Goal: Transaction & Acquisition: Purchase product/service

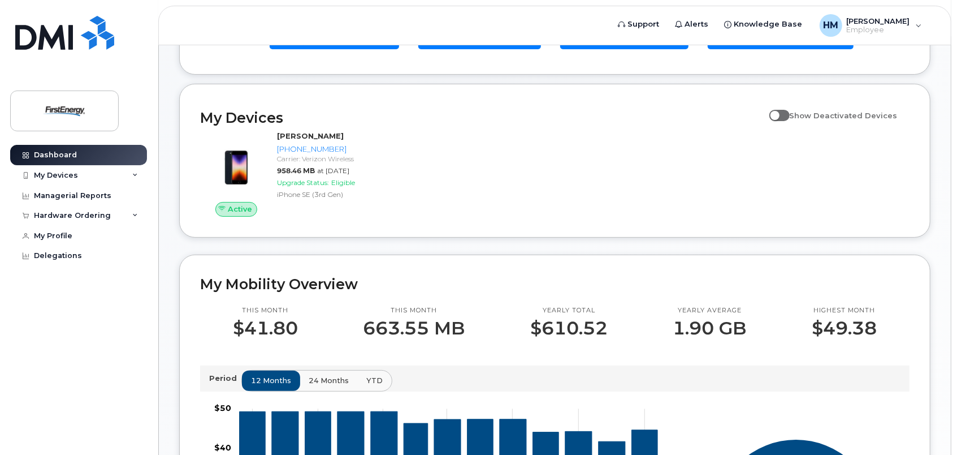
scroll to position [113, 0]
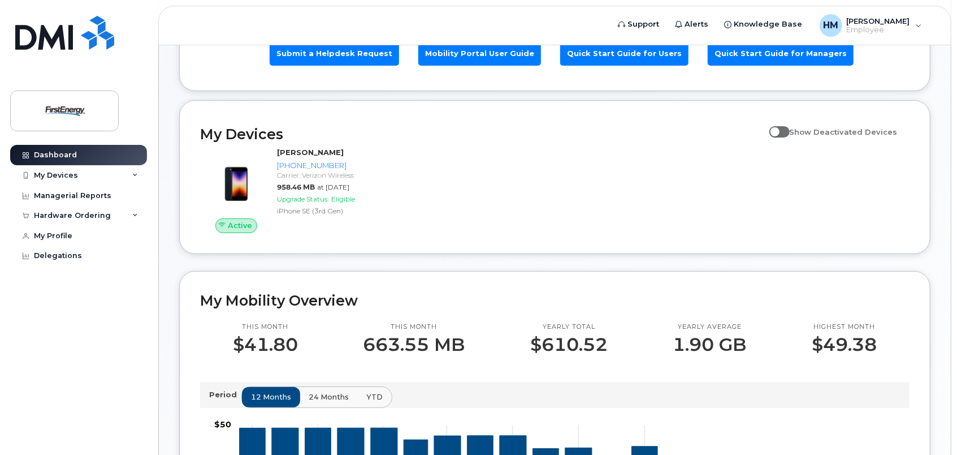
click at [846, 340] on p "$49.38" at bounding box center [844, 344] width 65 height 20
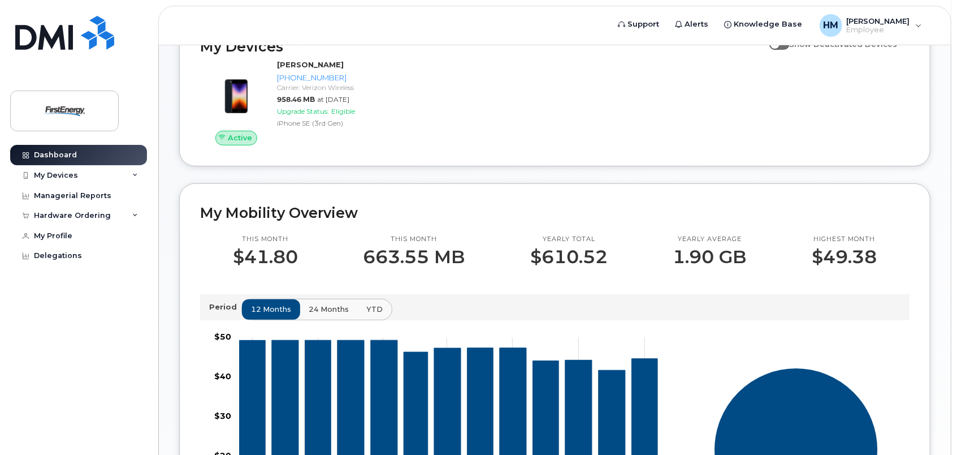
scroll to position [0, 0]
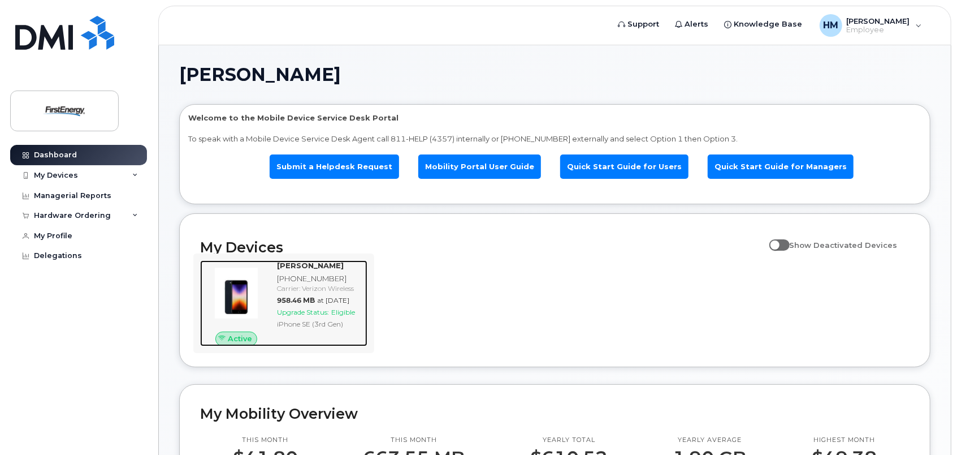
click at [311, 316] on span "Upgrade Status:" at bounding box center [303, 312] width 52 height 8
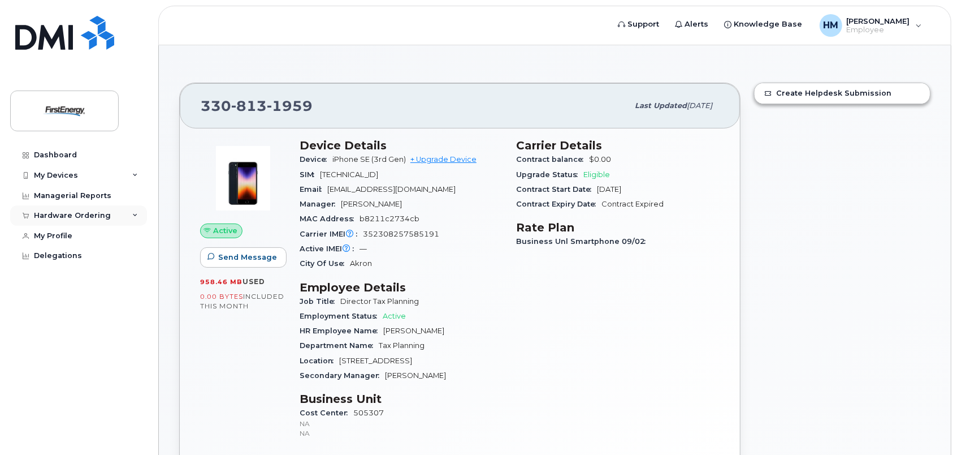
click at [115, 216] on div "Hardware Ordering" at bounding box center [78, 215] width 137 height 20
click at [131, 174] on div "My Devices" at bounding box center [78, 175] width 137 height 20
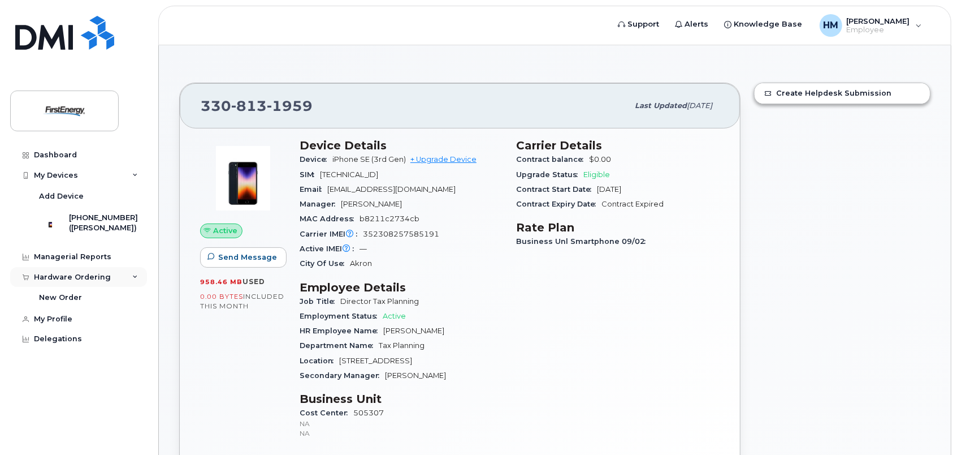
click at [141, 277] on div "Hardware Ordering" at bounding box center [78, 277] width 137 height 20
click at [57, 303] on div "New Order" at bounding box center [60, 297] width 43 height 10
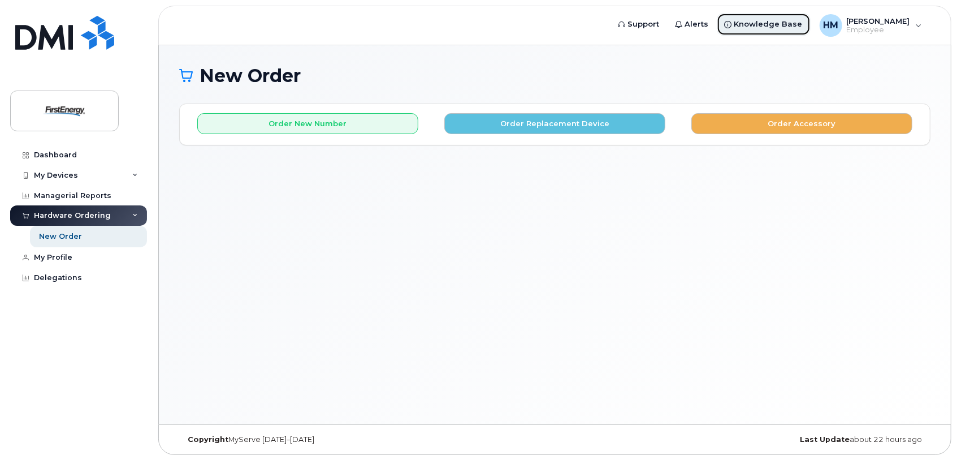
click at [758, 24] on span "Knowledge Base" at bounding box center [769, 24] width 68 height 11
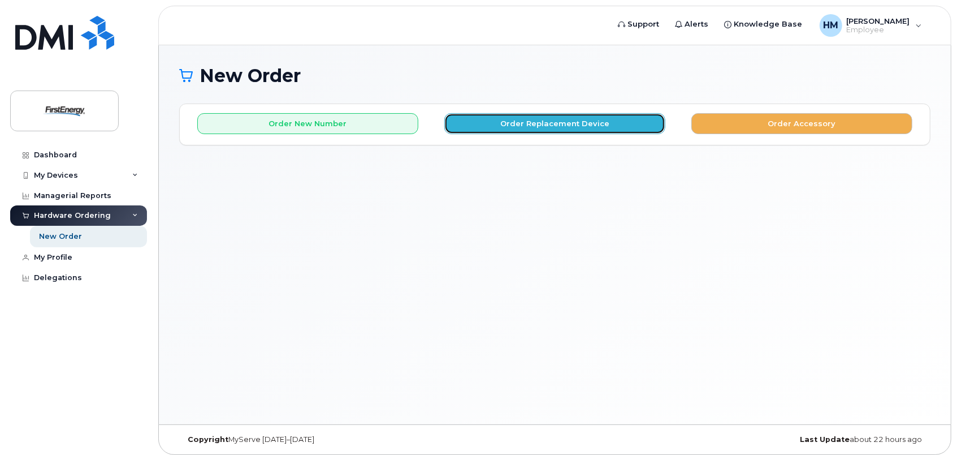
click at [554, 124] on button "Order Replacement Device" at bounding box center [554, 123] width 221 height 21
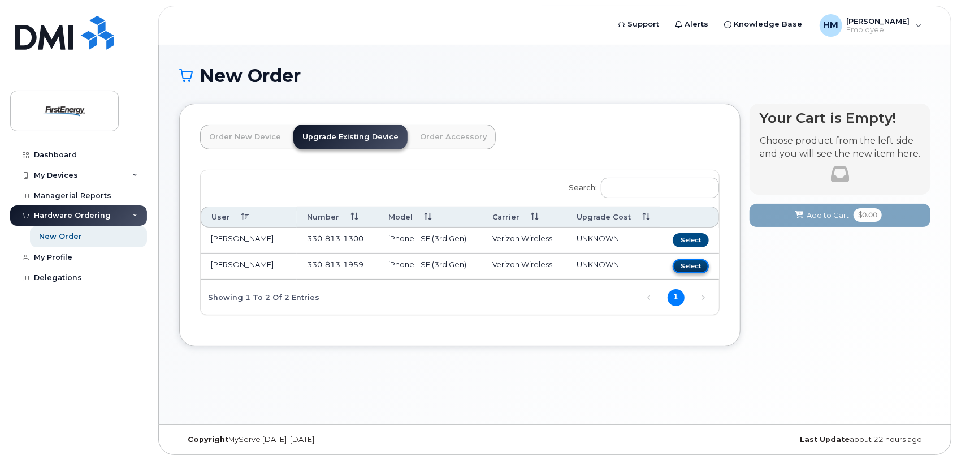
click at [694, 264] on button "Select" at bounding box center [691, 266] width 36 height 14
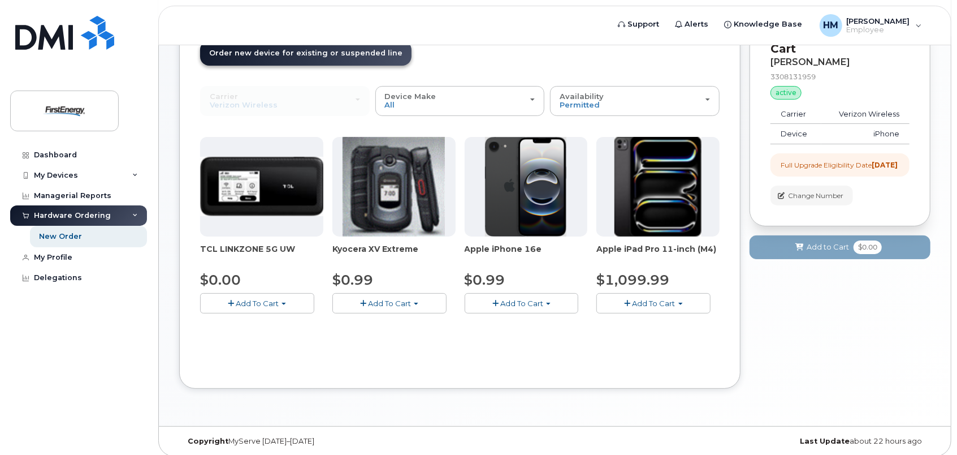
scroll to position [89, 0]
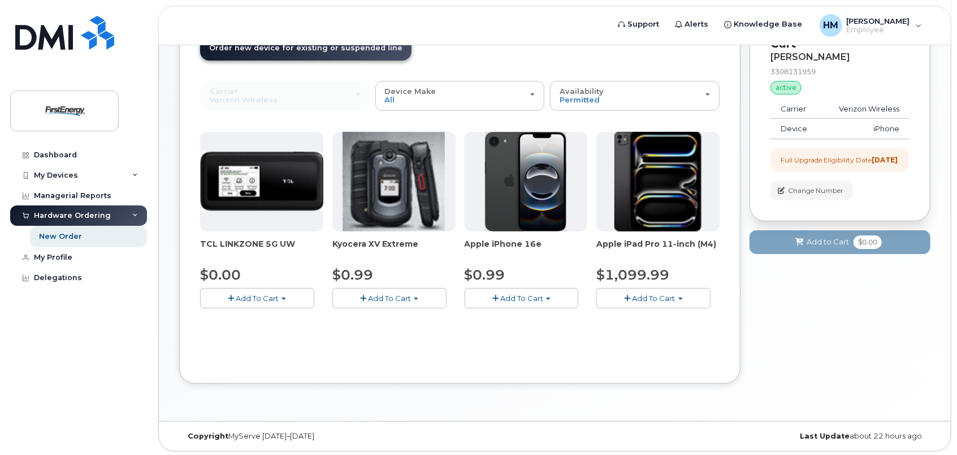
click at [519, 297] on span "Add To Cart" at bounding box center [521, 298] width 43 height 9
click at [515, 318] on link "$0.99 - 2 Year Upgrade" at bounding box center [522, 319] width 109 height 14
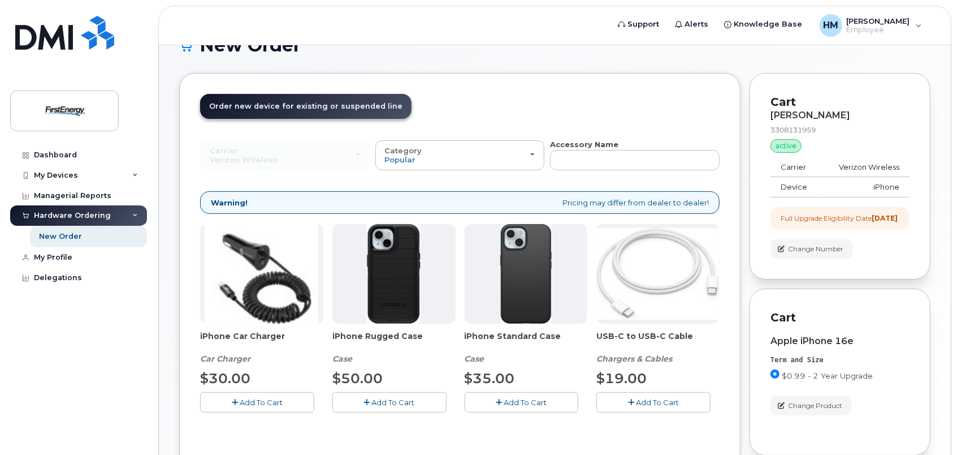
scroll to position [57, 0]
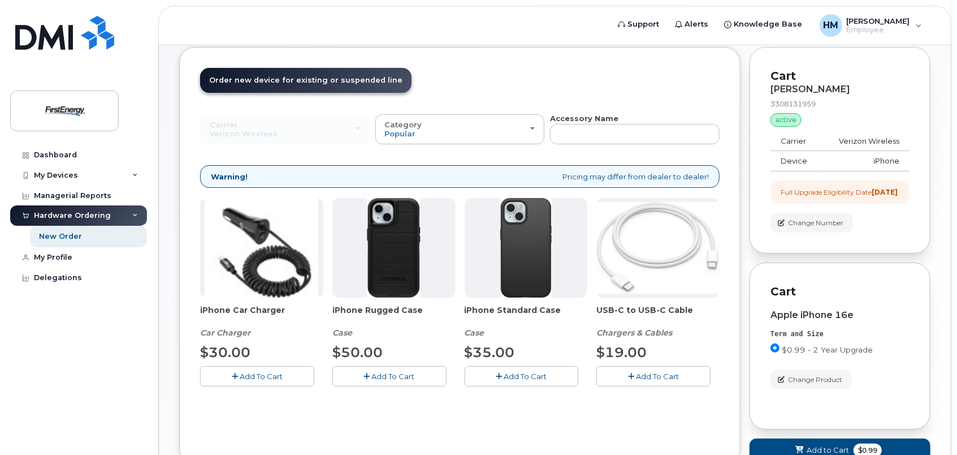
click at [515, 372] on span "Add To Cart" at bounding box center [525, 376] width 43 height 9
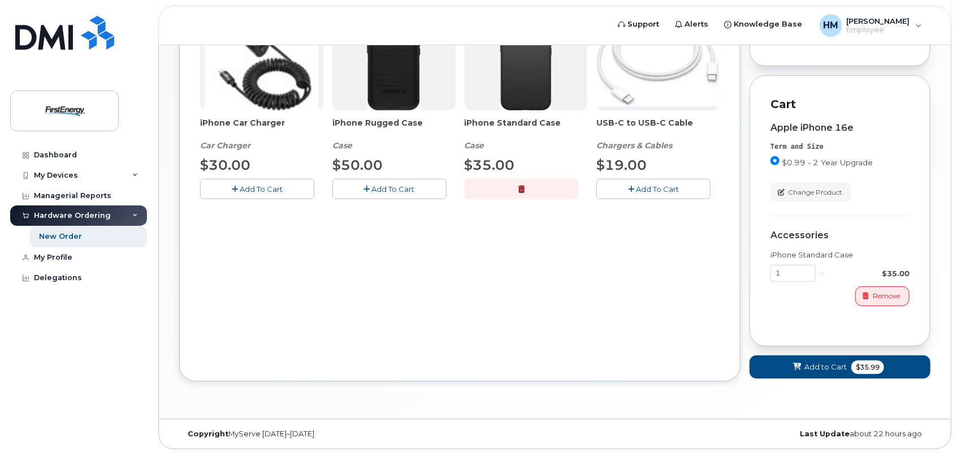
scroll to position [250, 0]
click at [865, 364] on span "$35.99" at bounding box center [868, 367] width 33 height 14
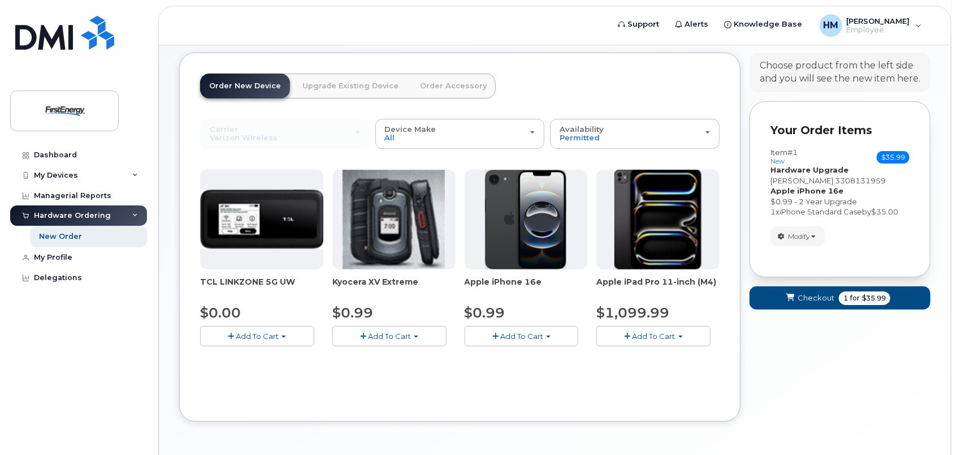
scroll to position [89, 0]
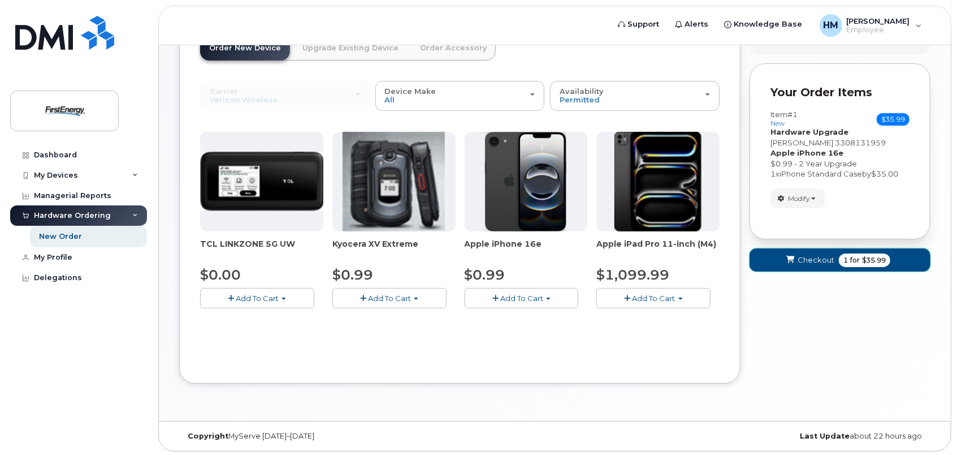
click at [862, 257] on span "$35.99" at bounding box center [874, 260] width 24 height 10
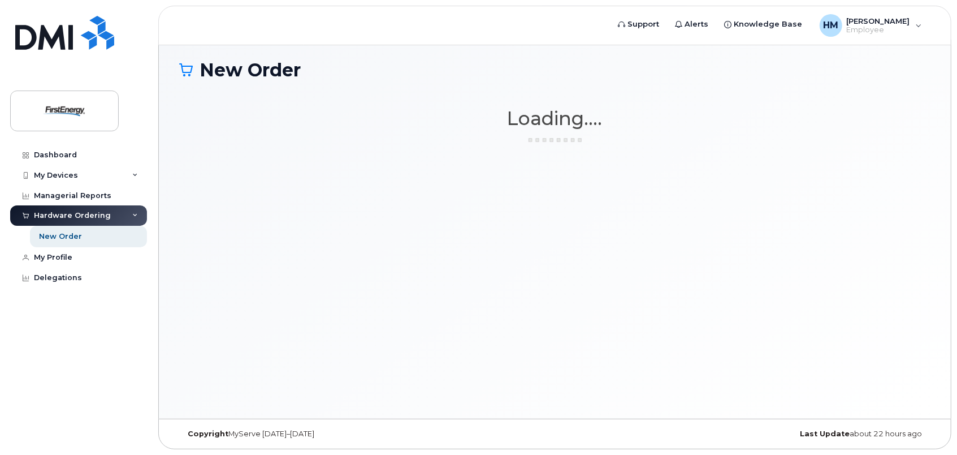
scroll to position [5, 0]
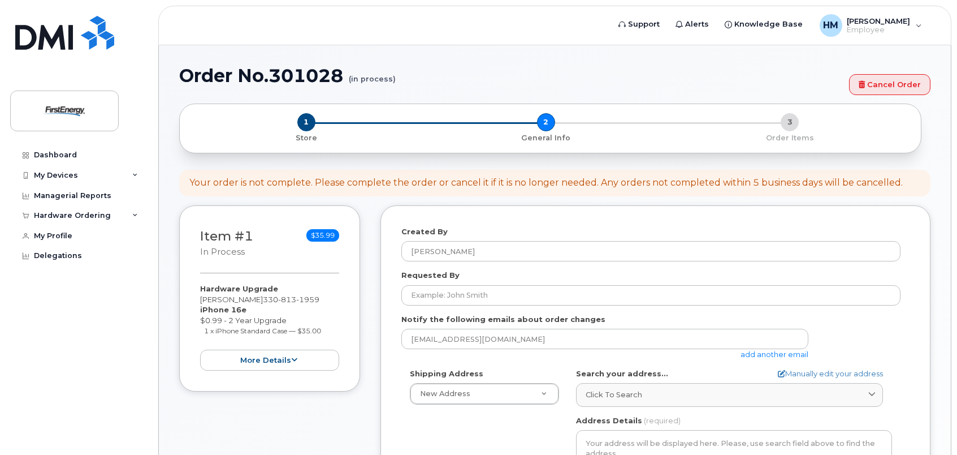
select select
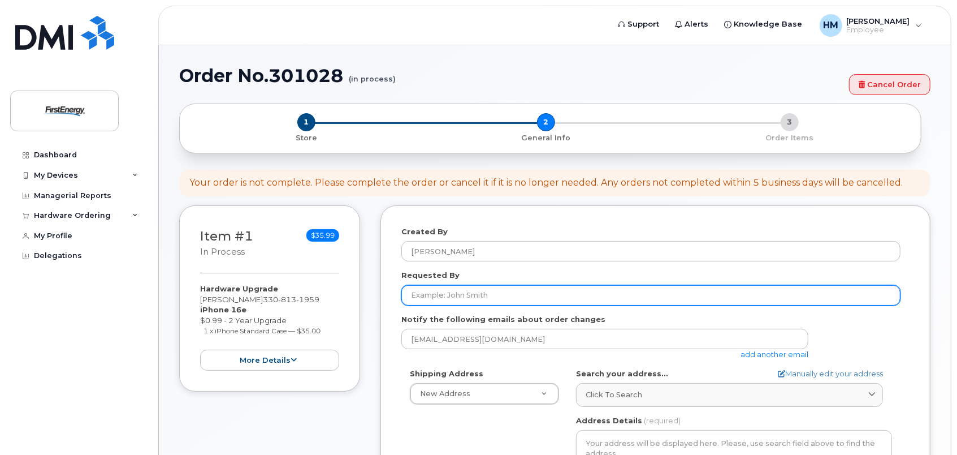
click at [433, 285] on input "Requested By" at bounding box center [651, 295] width 499 height 20
type input "[PERSON_NAME]"
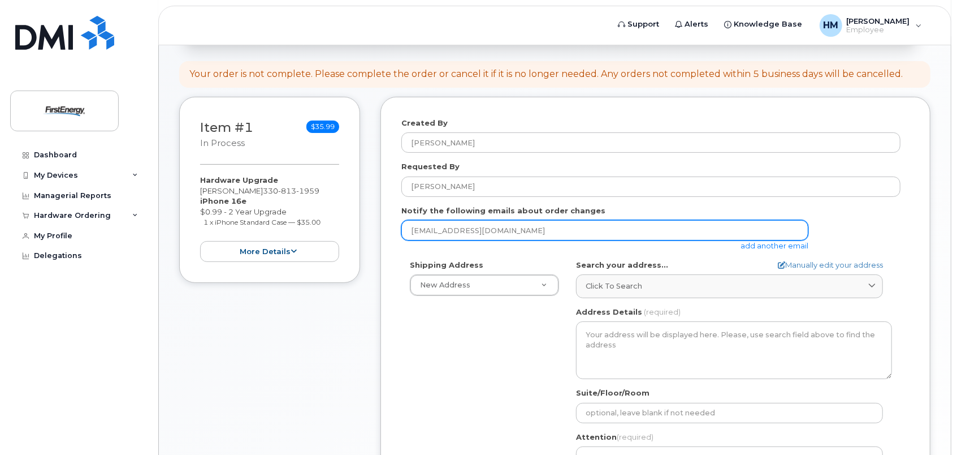
scroll to position [113, 0]
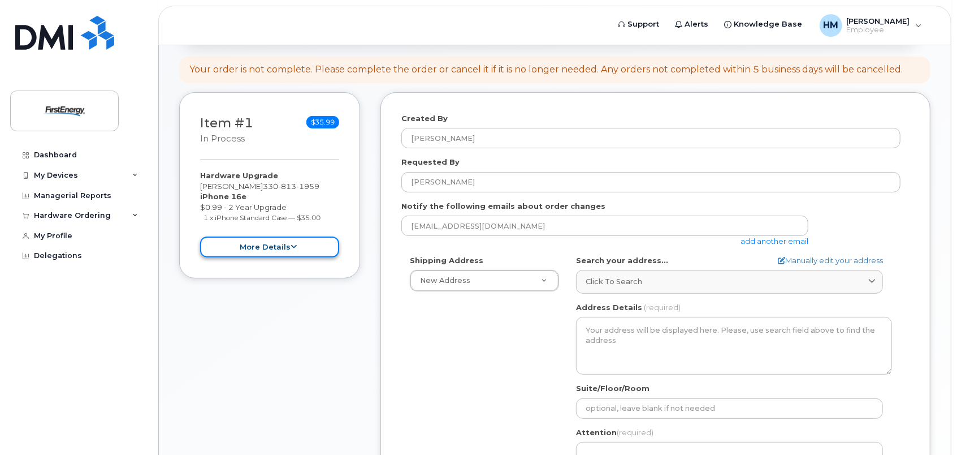
drag, startPoint x: 295, startPoint y: 245, endPoint x: 301, endPoint y: 240, distance: 8.2
click at [299, 241] on button "more details" at bounding box center [269, 246] width 139 height 21
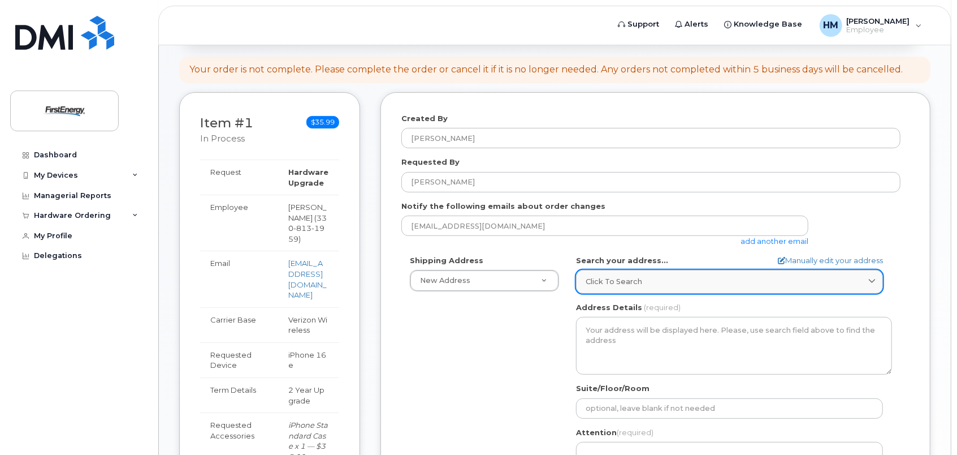
click at [641, 276] on div "Click to search" at bounding box center [730, 281] width 288 height 11
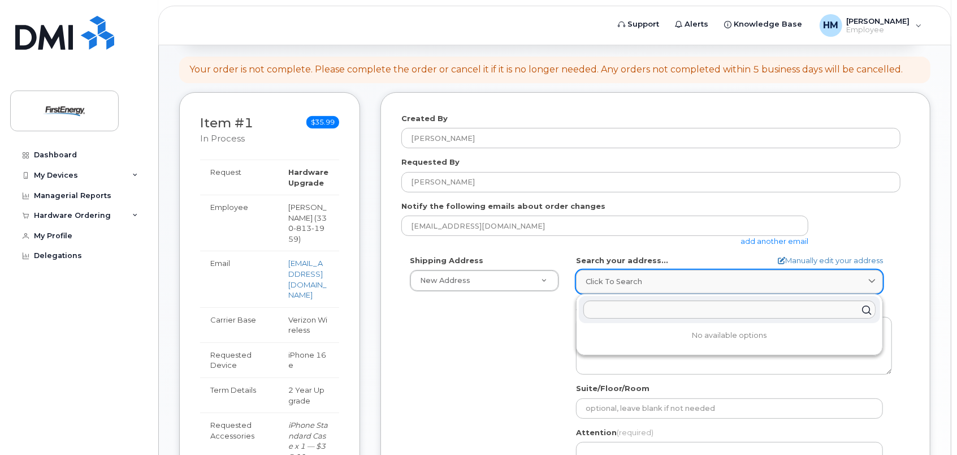
click at [633, 280] on span "Click to search" at bounding box center [614, 281] width 57 height 11
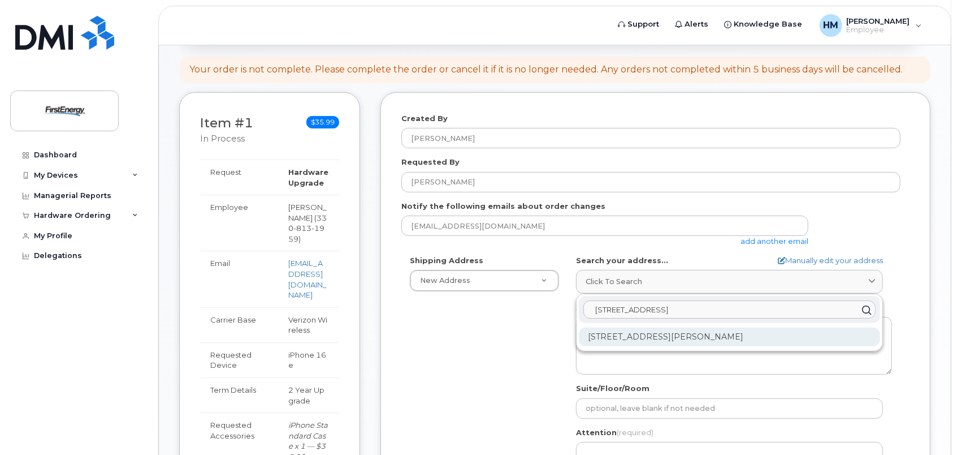
type input "341 White Pond Drive"
click at [707, 332] on div "341 White Pond Dr Akron OH 44320-1119" at bounding box center [729, 336] width 301 height 19
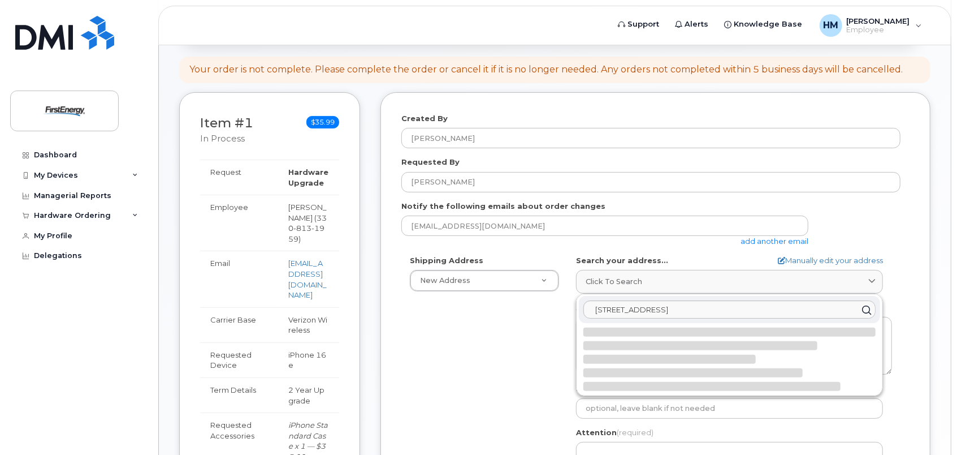
select select
type textarea "341 White Pond Dr AKRON OH 44320-1119 UNITED STATES"
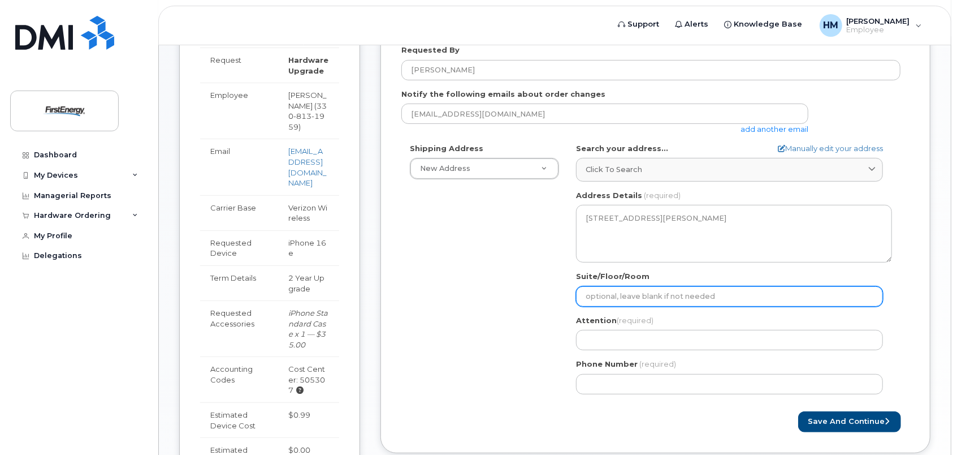
scroll to position [226, 0]
click at [626, 299] on input "Suite/Floor/Room" at bounding box center [729, 295] width 307 height 20
click at [637, 290] on input "Suite/Floor/Room" at bounding box center [729, 295] width 307 height 20
paste input "A-FEHQ-B2"
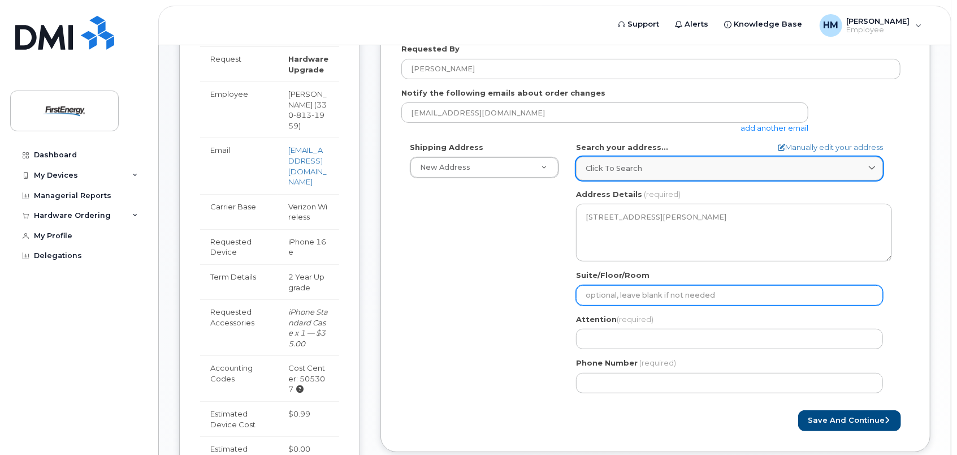
select select
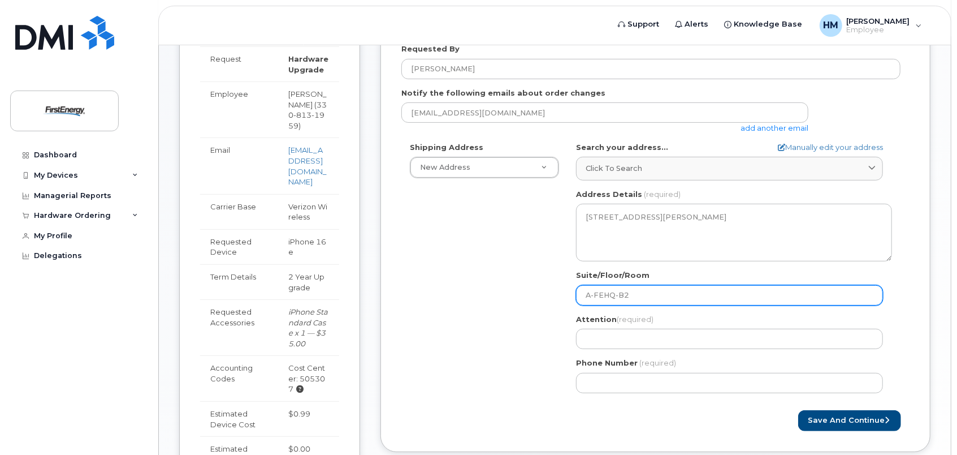
type input "A-FEHQ-B2"
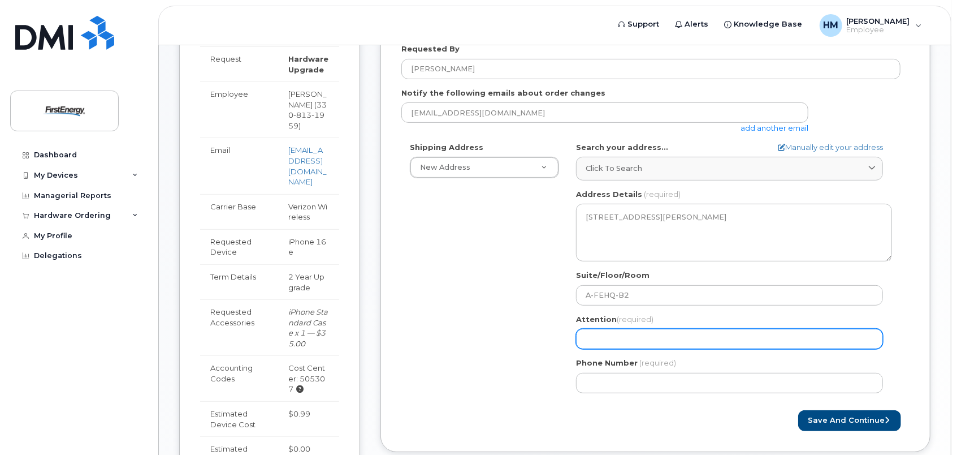
click at [624, 334] on input "Attention (required)" at bounding box center [729, 339] width 307 height 20
select select
type input "M"
select select
type input "Ma"
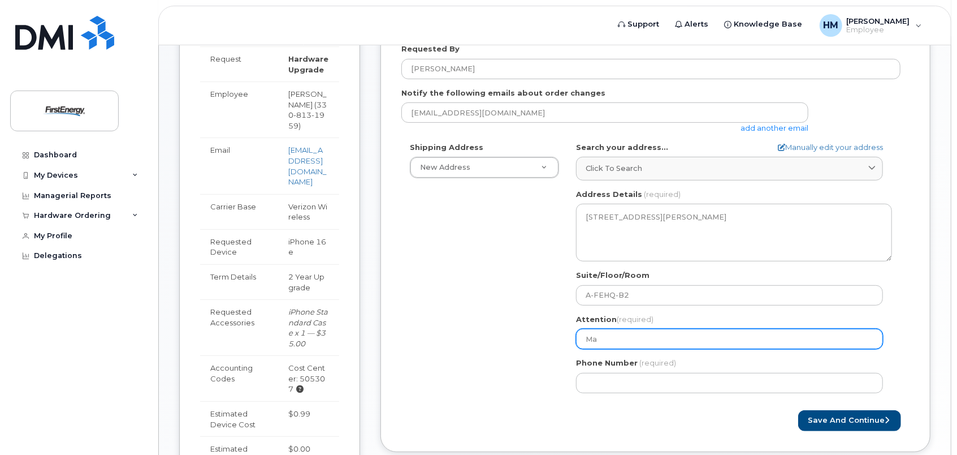
select select
type input "Mat"
select select
type input "Matt"
select select
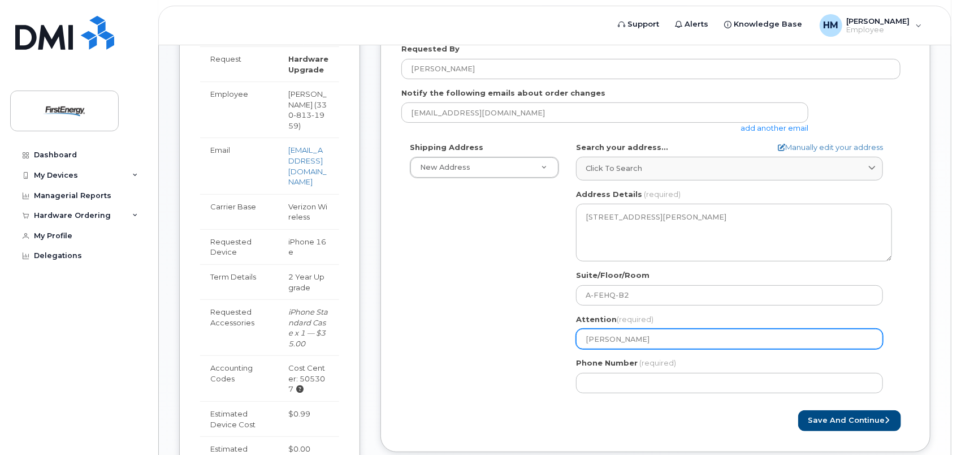
type input "Matth"
select select
type input "Matthe"
select select
type input "Matthew"
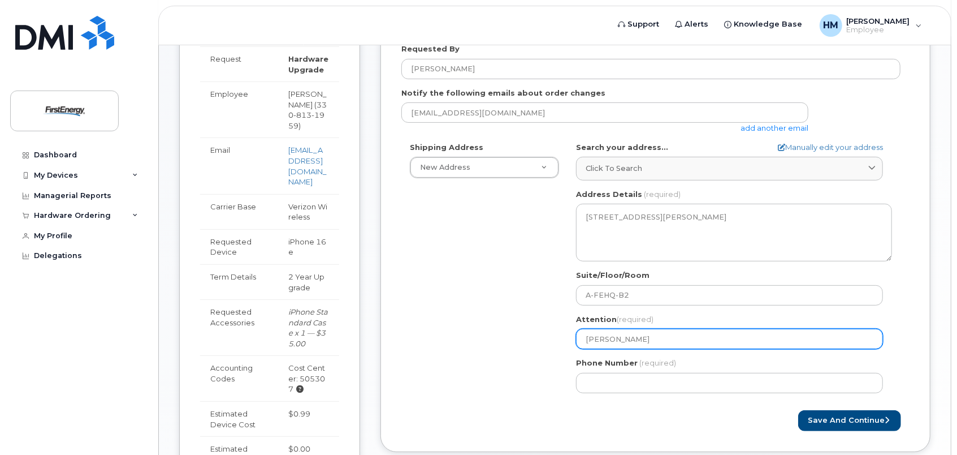
select select
type input "Matthew H"
select select
type input "Matthew Ho"
select select
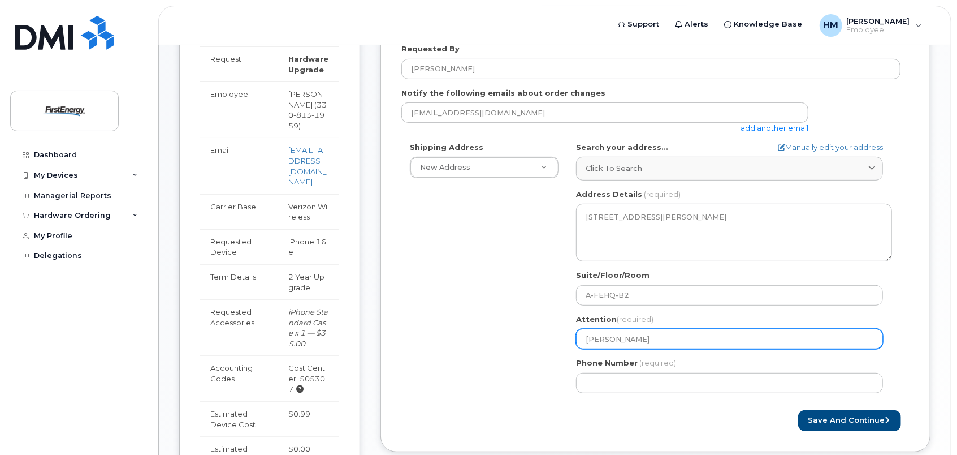
type input "Matthew How"
select select
type input "Matthew Howe"
select select
type input "[PERSON_NAME]"
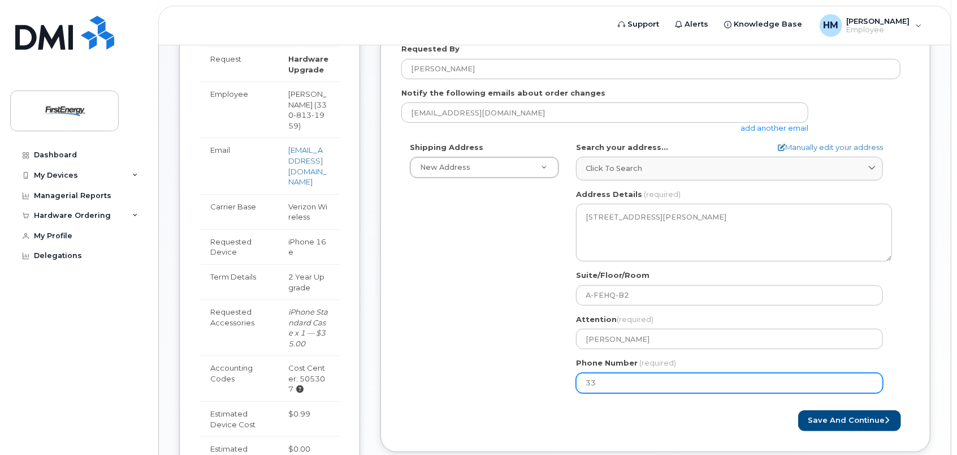
type input "330"
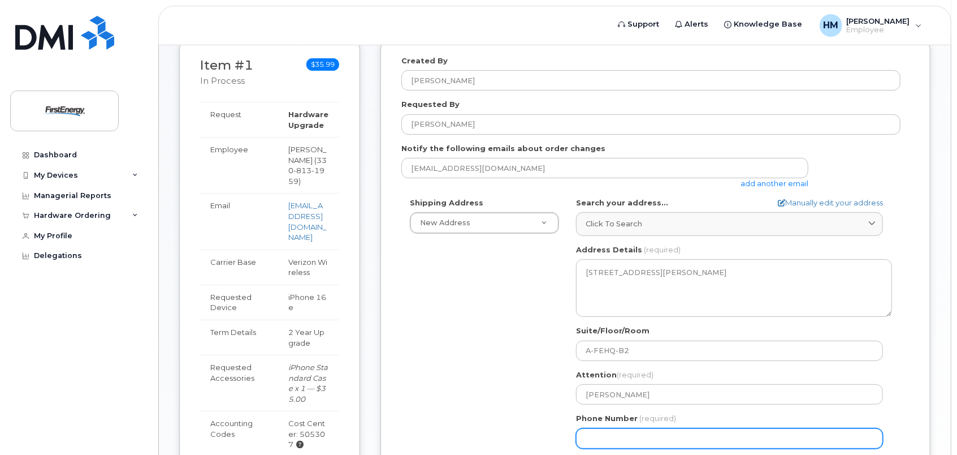
scroll to position [283, 0]
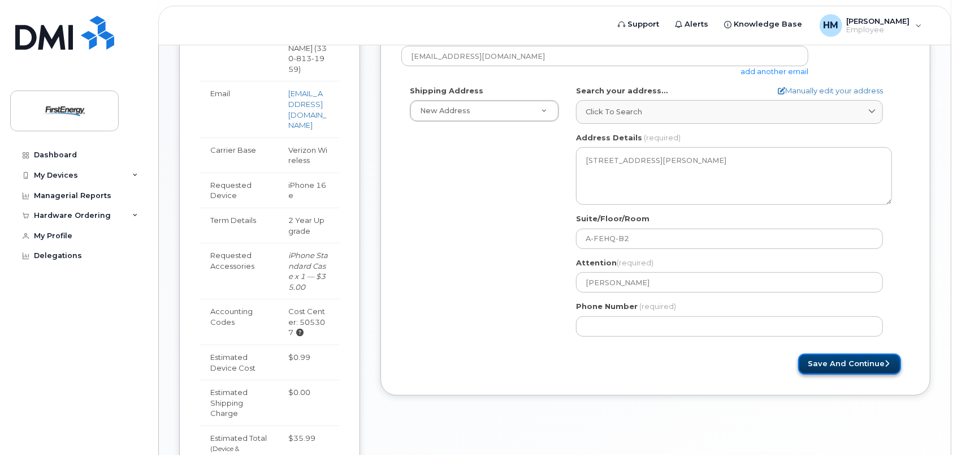
click at [872, 363] on button "Save and Continue" at bounding box center [850, 363] width 103 height 21
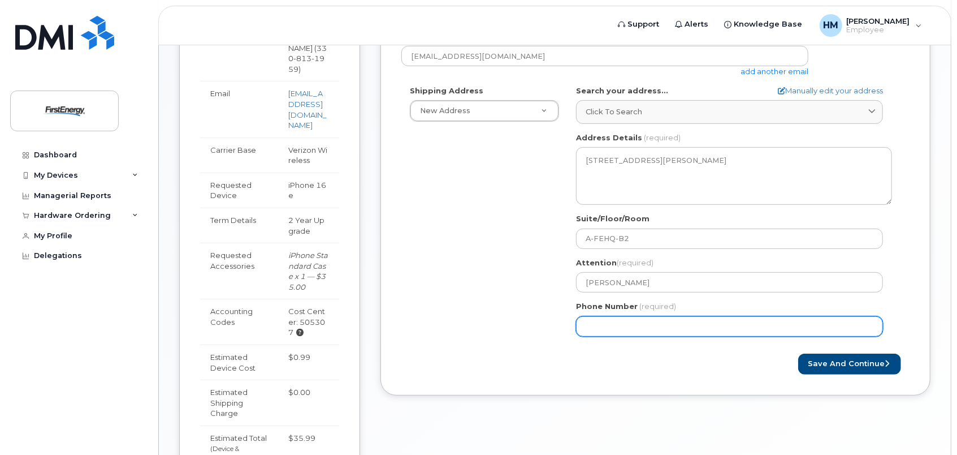
click at [601, 323] on input "Phone Number" at bounding box center [729, 326] width 307 height 20
select select
click at [650, 320] on input "3308131959" at bounding box center [729, 326] width 307 height 20
type input "3308131959"
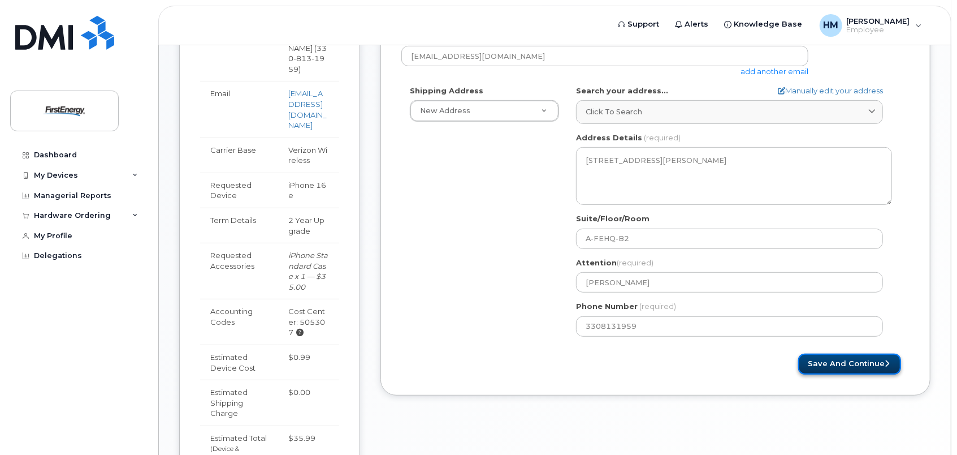
click at [841, 359] on button "Save and Continue" at bounding box center [850, 363] width 103 height 21
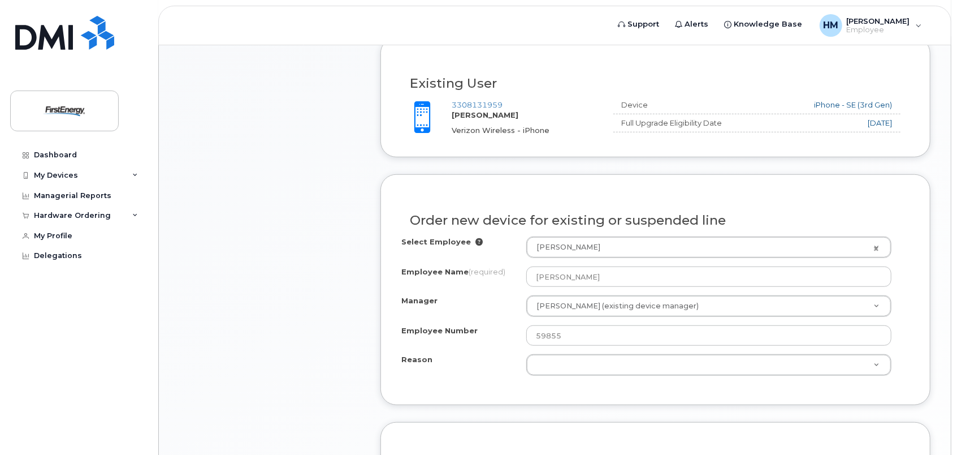
scroll to position [452, 0]
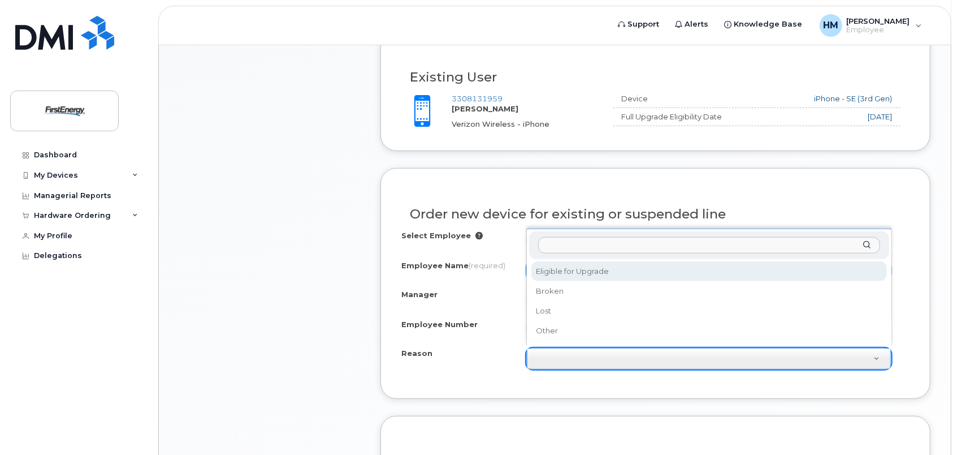
select select "eligible_for_upgrade"
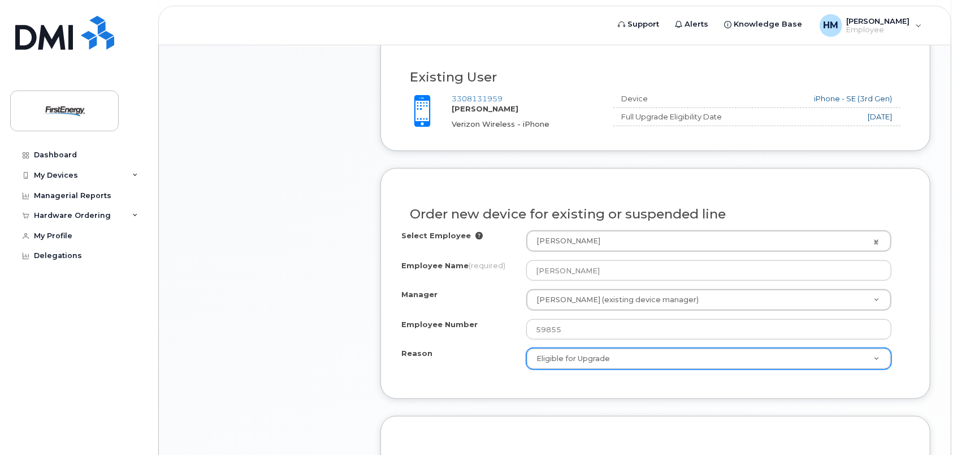
click at [277, 248] on div "Item #1 in process $35.99 Hardware Upgrade [PERSON_NAME] [PHONE_NUMBER] iPhone …" at bounding box center [269, 227] width 181 height 948
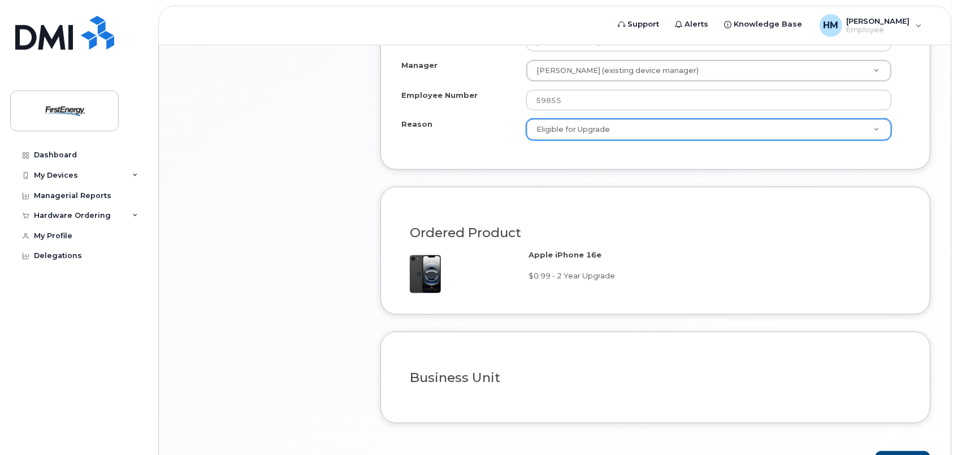
scroll to position [749, 0]
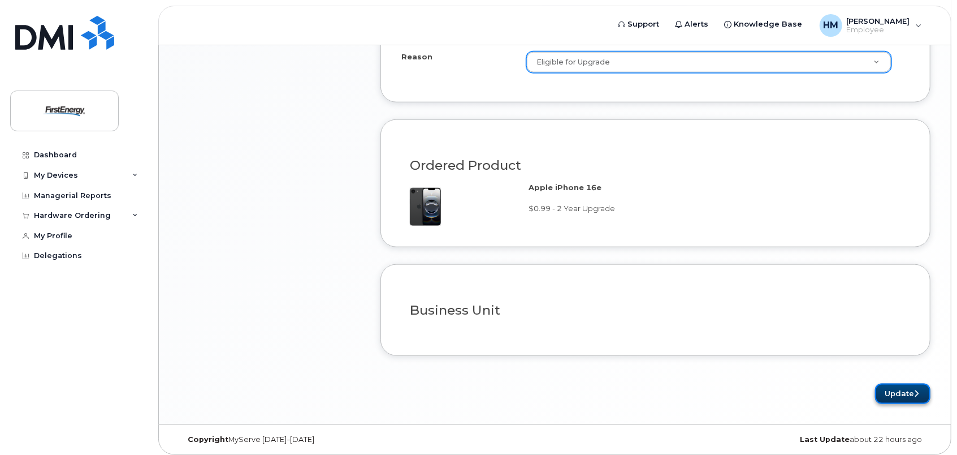
click at [901, 389] on button "Update" at bounding box center [902, 393] width 55 height 21
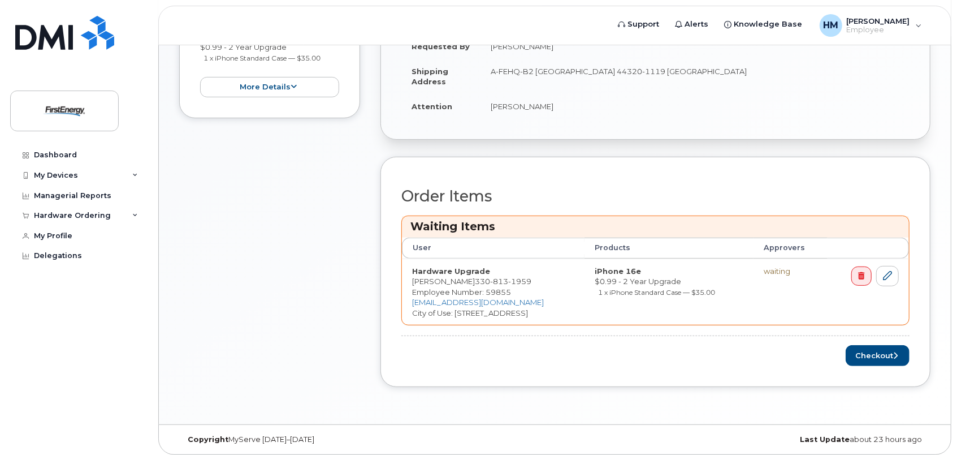
scroll to position [322, 0]
click at [889, 353] on button "Checkout" at bounding box center [878, 354] width 64 height 21
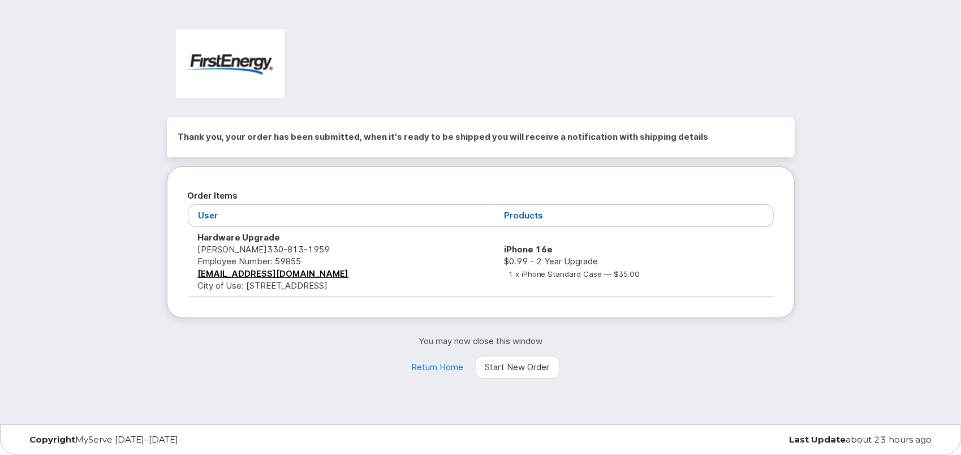
click at [496, 84] on div at bounding box center [480, 68] width 645 height 96
